Goal: Transaction & Acquisition: Purchase product/service

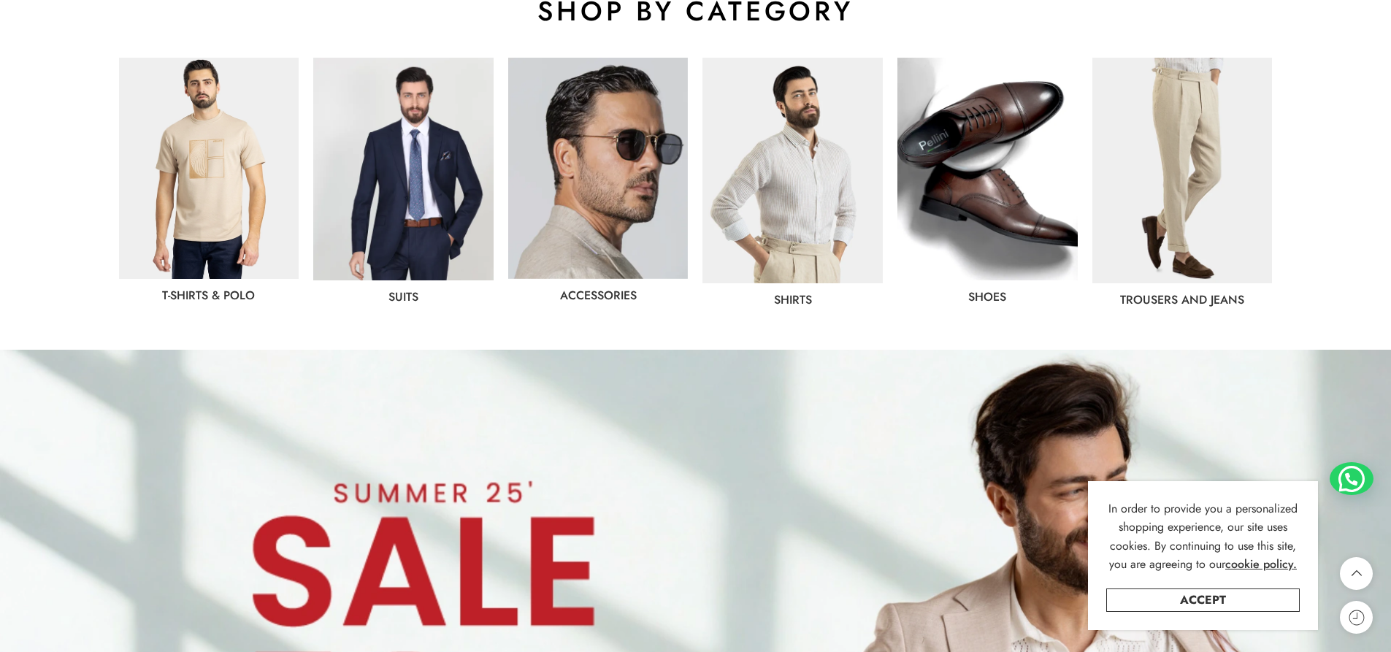
scroll to position [803, 0]
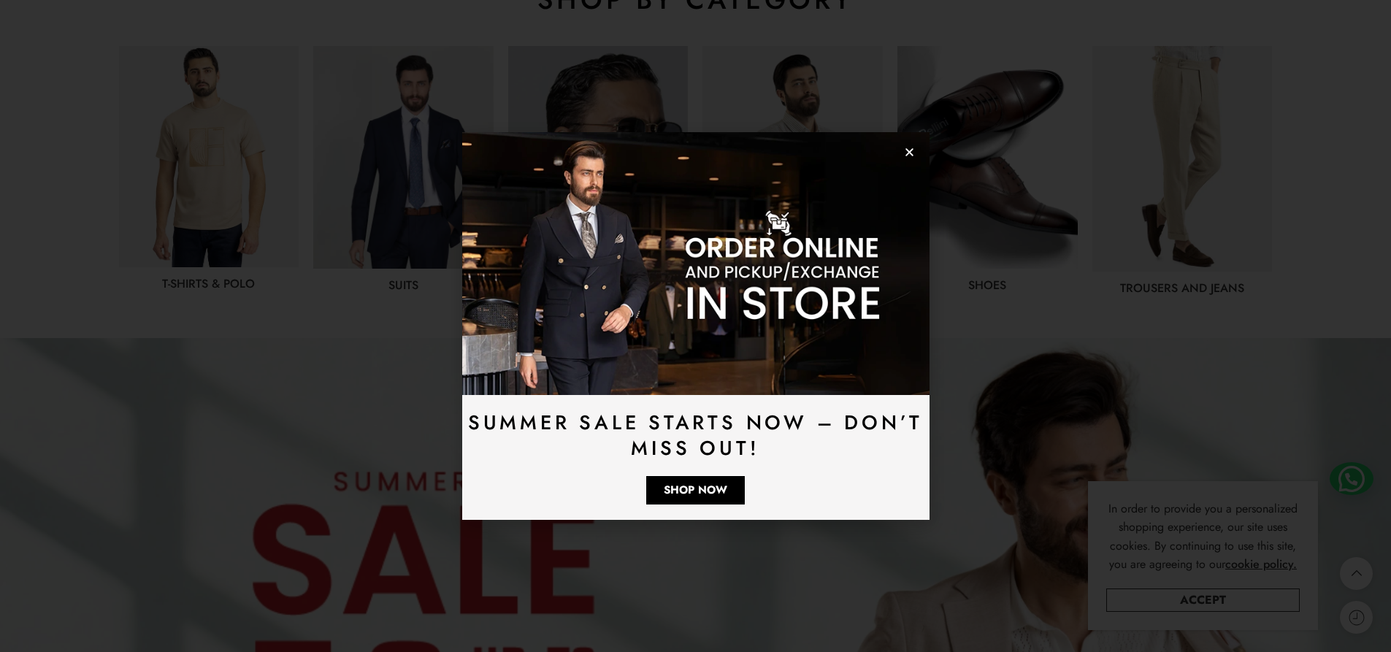
click at [913, 153] on icon "Close" at bounding box center [909, 152] width 11 height 11
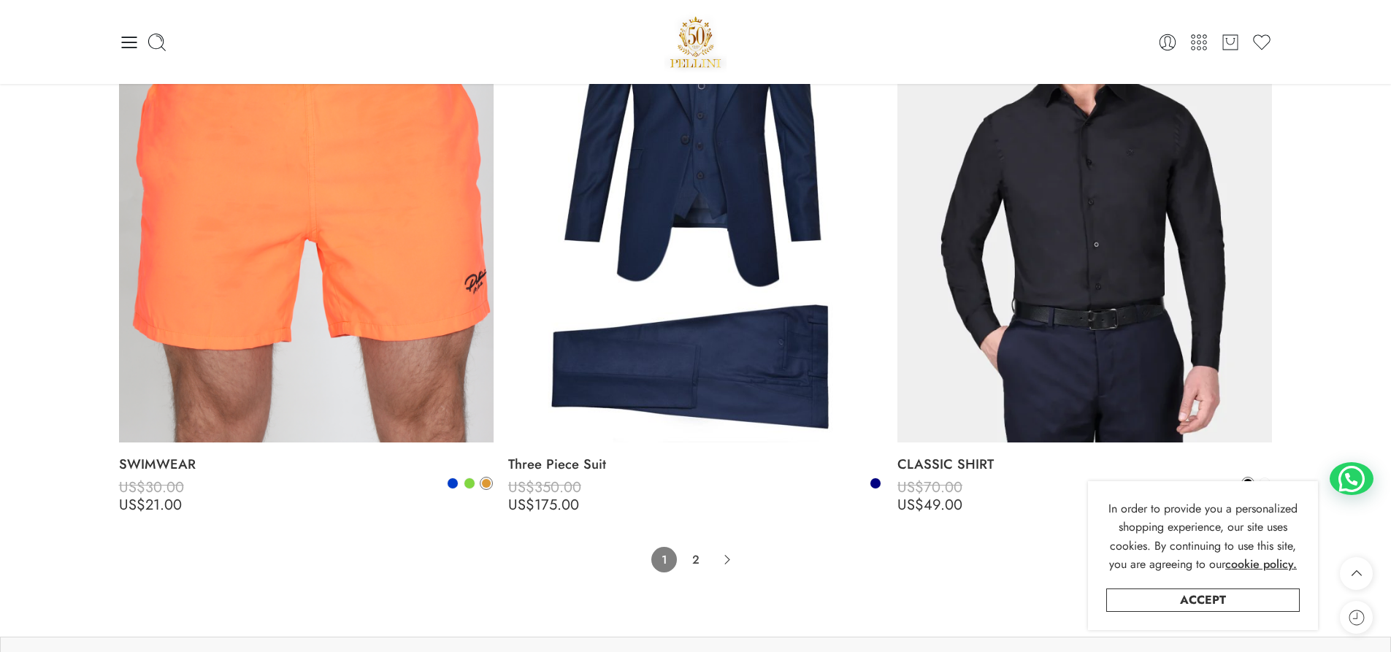
scroll to position [11612, 0]
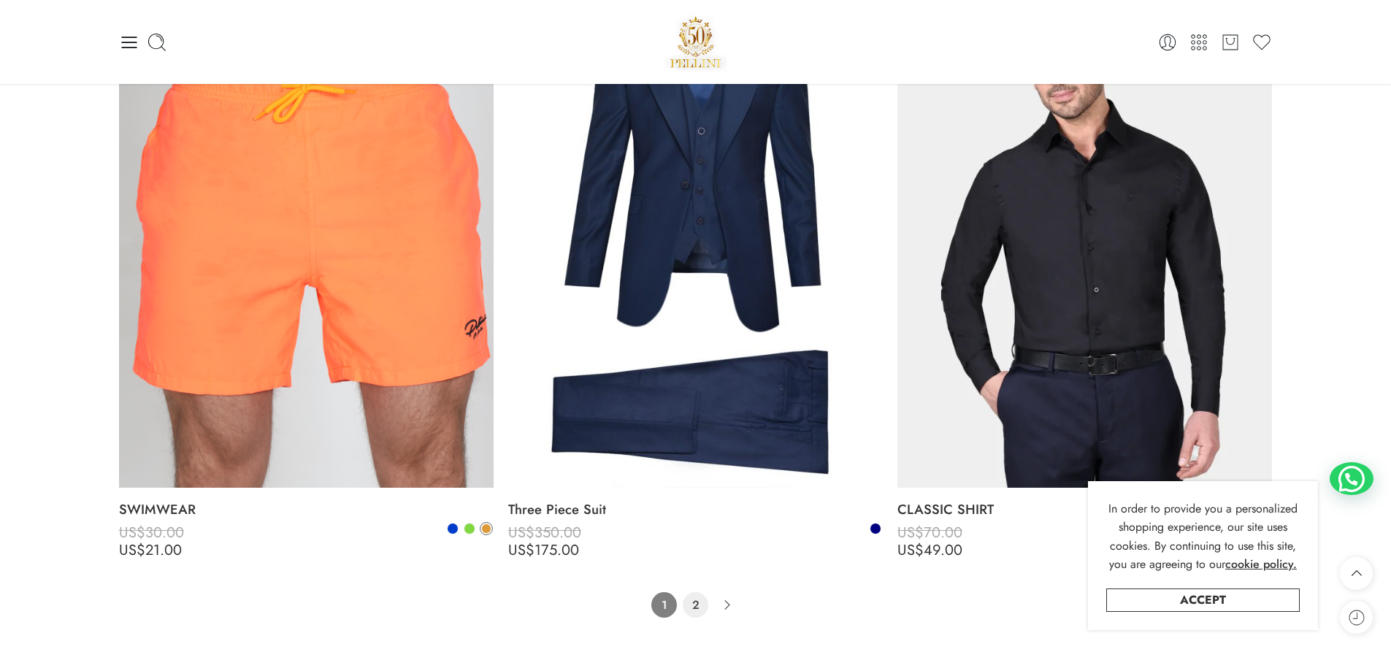
click at [698, 609] on link "2" at bounding box center [696, 605] width 26 height 26
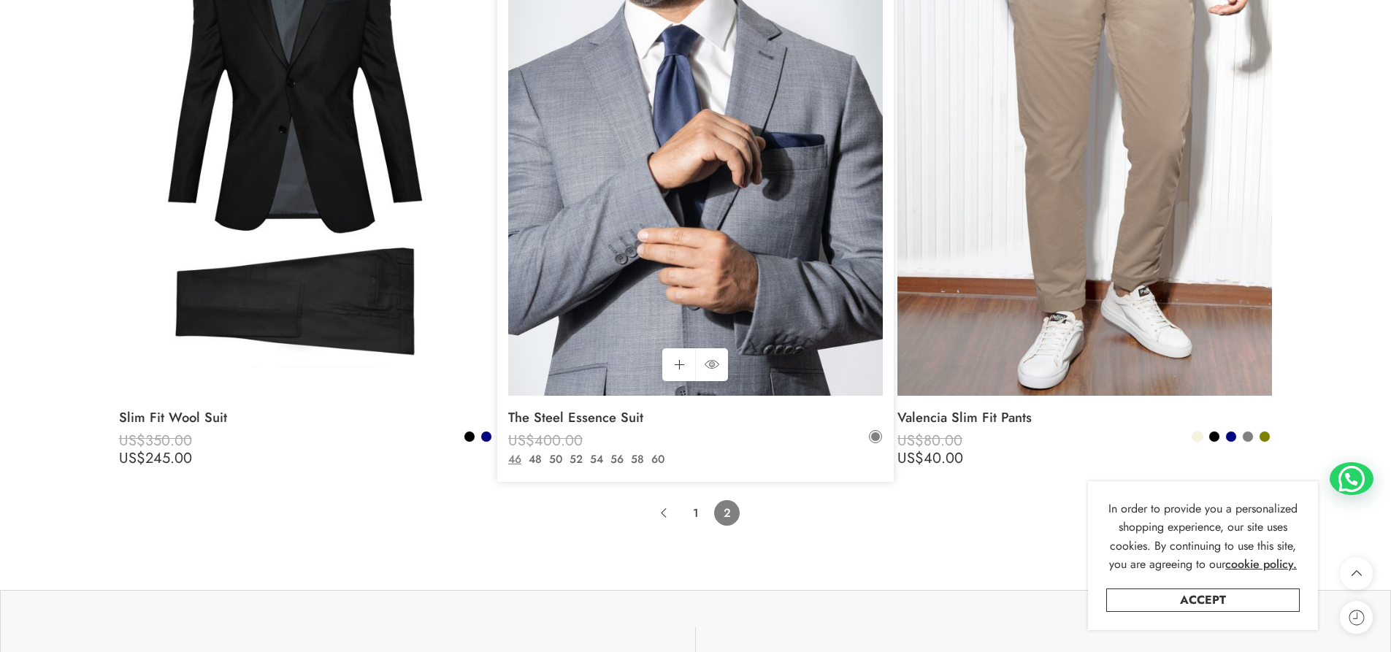
scroll to position [9536, 0]
